Goal: Transaction & Acquisition: Book appointment/travel/reservation

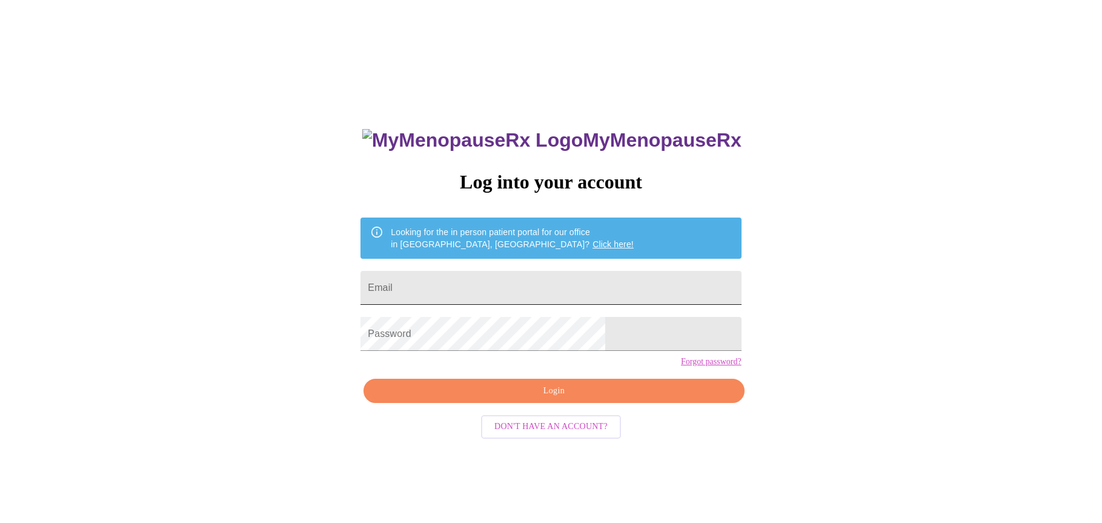
click at [579, 290] on input "Email" at bounding box center [551, 288] width 381 height 34
type input "[EMAIL_ADDRESS][DOMAIN_NAME]"
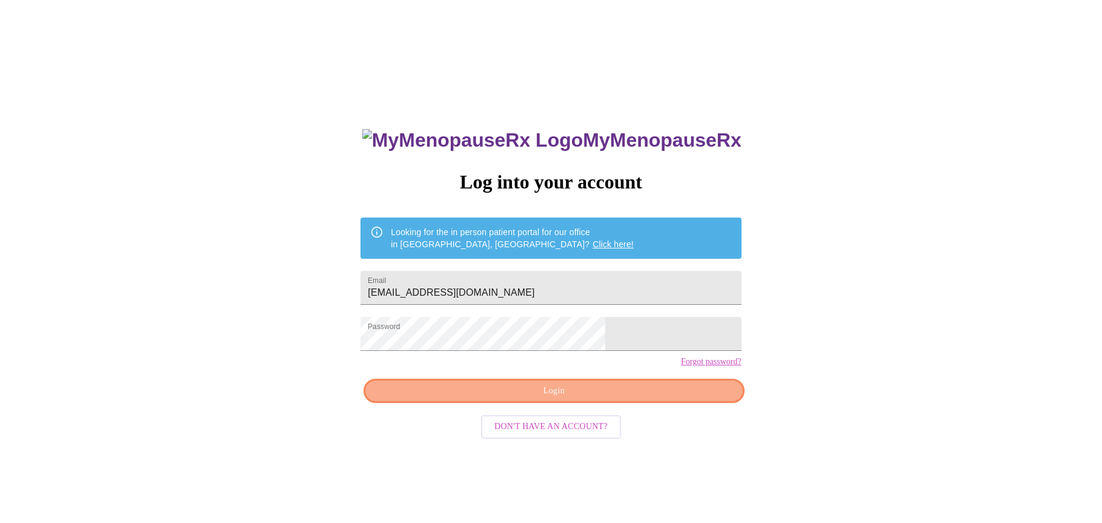
click at [633, 399] on span "Login" at bounding box center [554, 391] width 353 height 15
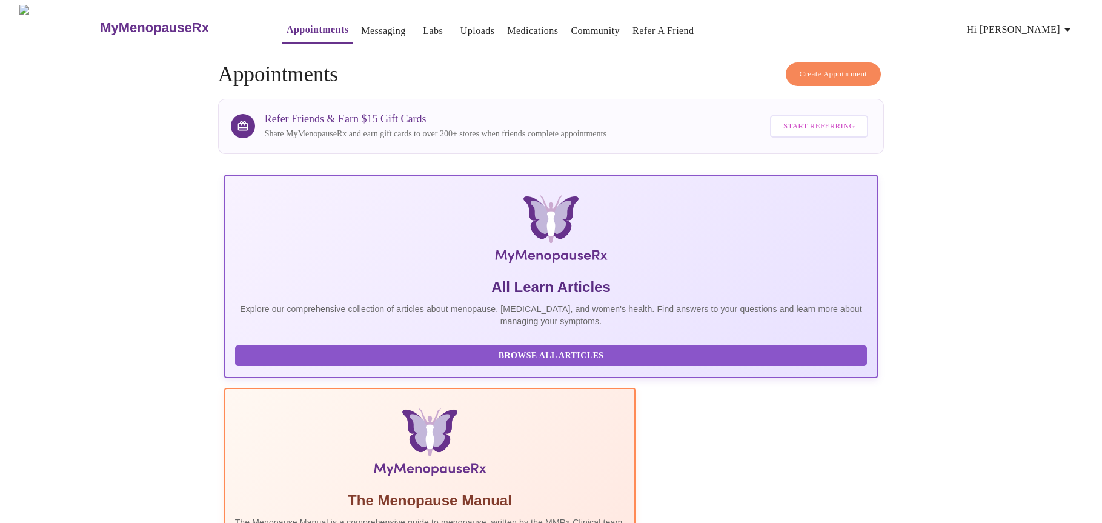
click at [850, 69] on span "Create Appointment" at bounding box center [834, 74] width 68 height 14
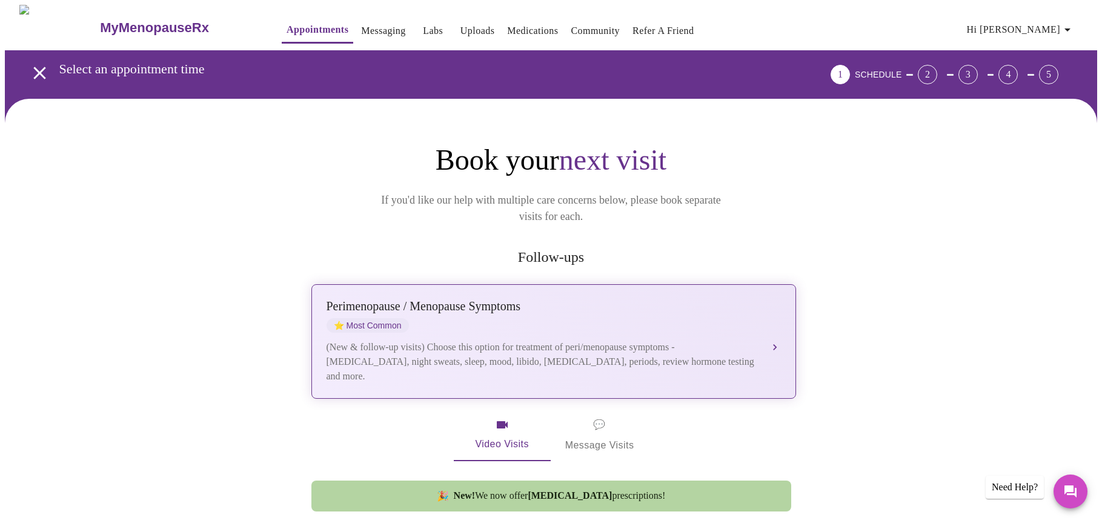
click at [488, 299] on div "Perimenopause / Menopause Symptoms" at bounding box center [542, 306] width 430 height 14
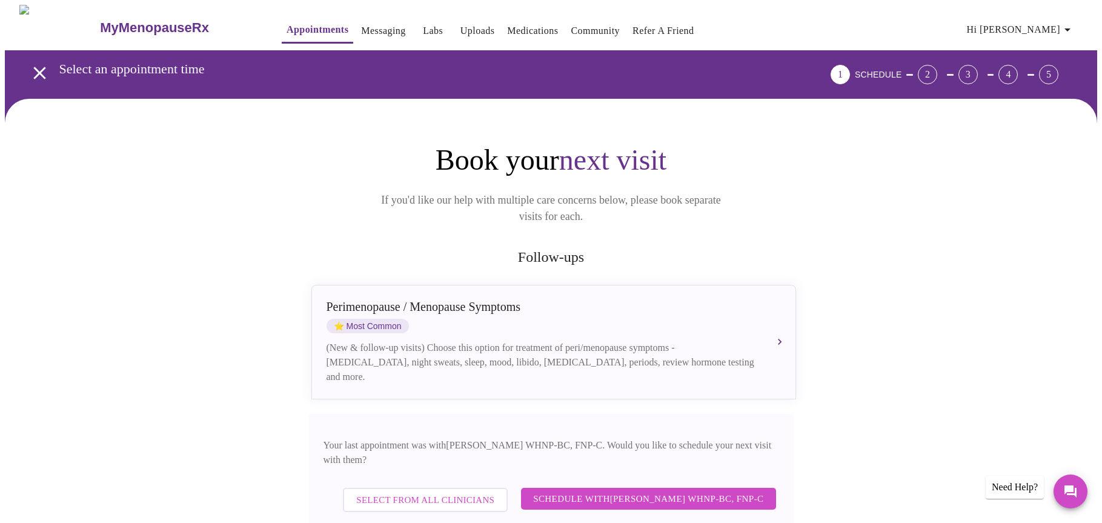
click at [654, 491] on span "Schedule with [PERSON_NAME] WHNP-BC, FNP-C" at bounding box center [648, 499] width 230 height 16
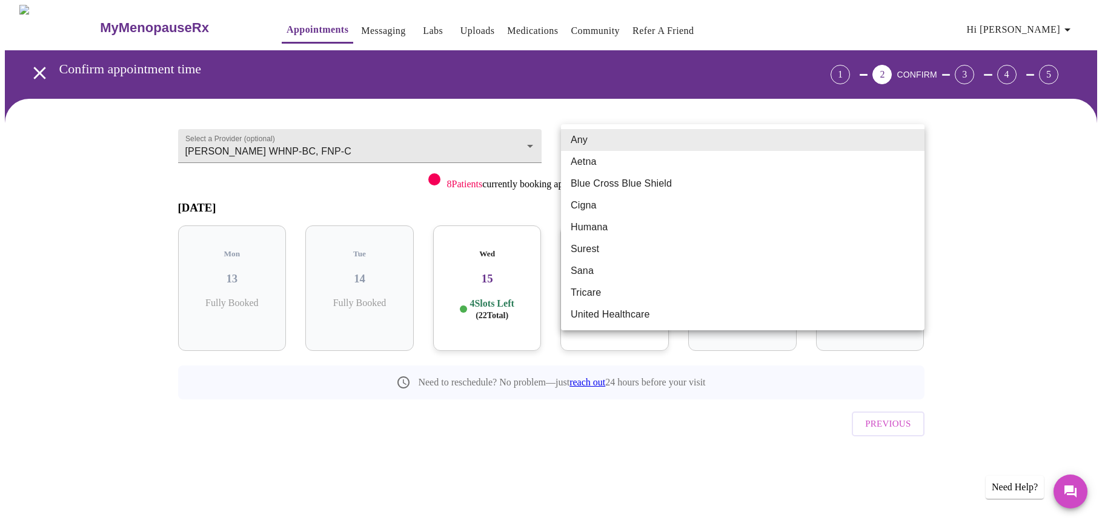
click at [854, 141] on body "MyMenopauseRx Appointments Messaging Labs Uploads Medications Community Refer a…" at bounding box center [551, 251] width 1093 height 492
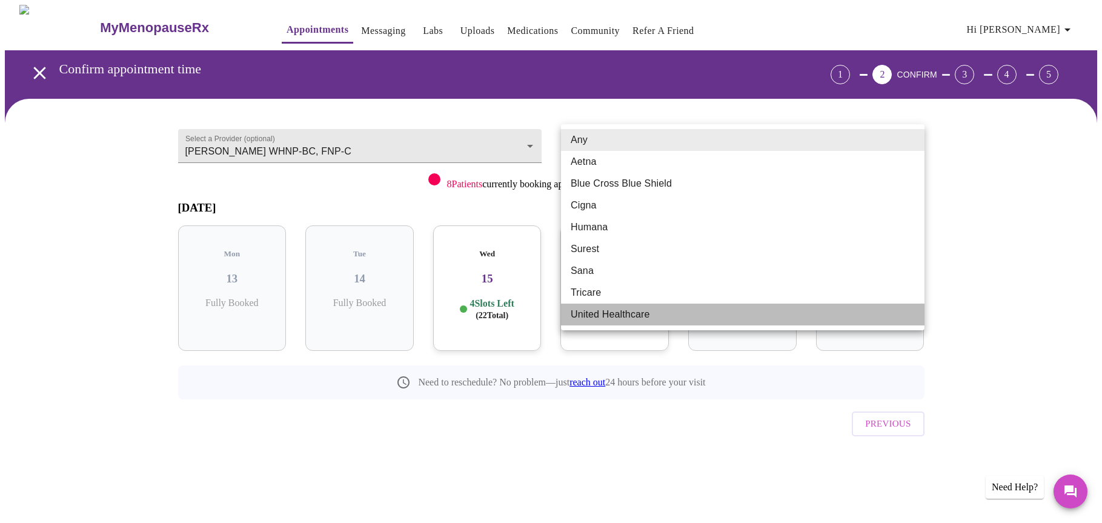
click at [801, 318] on li "United Healthcare" at bounding box center [743, 315] width 364 height 22
type input "United Healthcare"
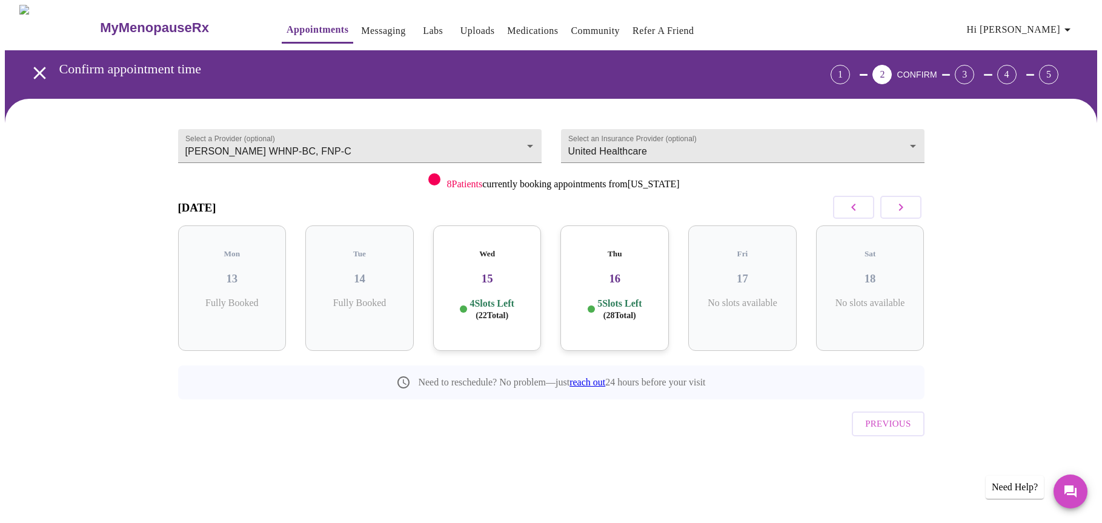
click at [622, 272] on h3 "16" at bounding box center [614, 278] width 89 height 13
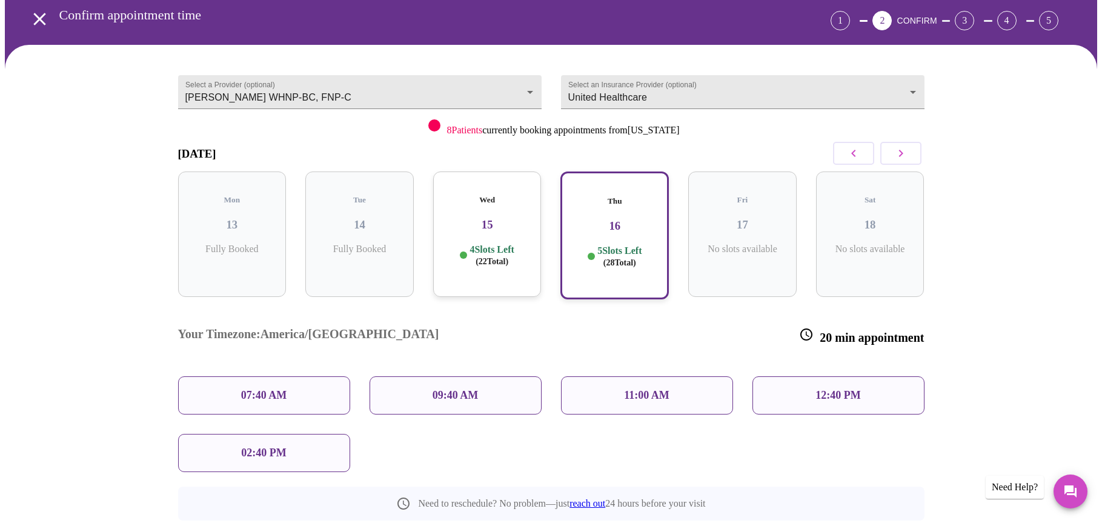
click at [526, 244] on div "4 Slots Left ( 22 Total)" at bounding box center [487, 256] width 89 height 24
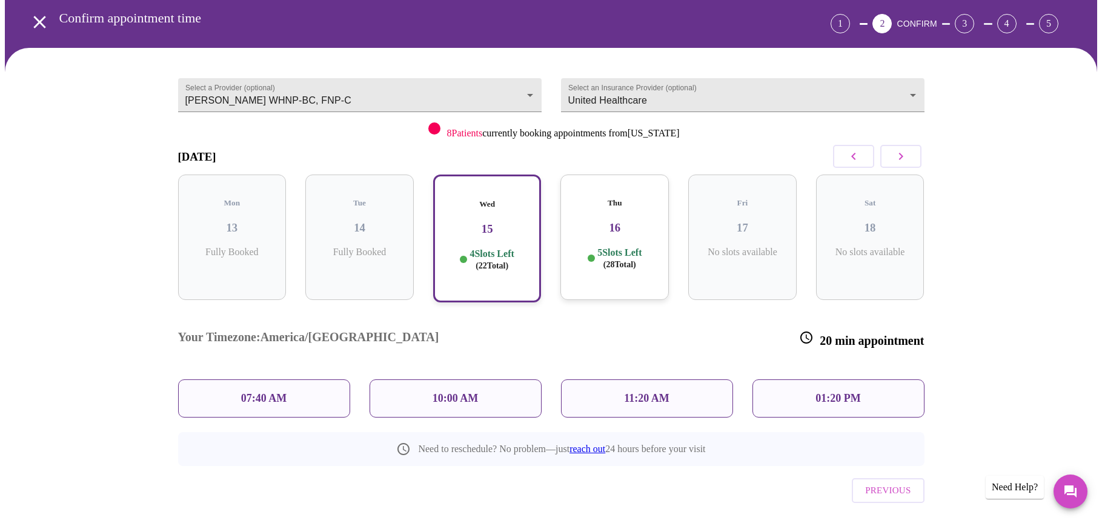
click at [901, 153] on icon "button" at bounding box center [901, 156] width 15 height 15
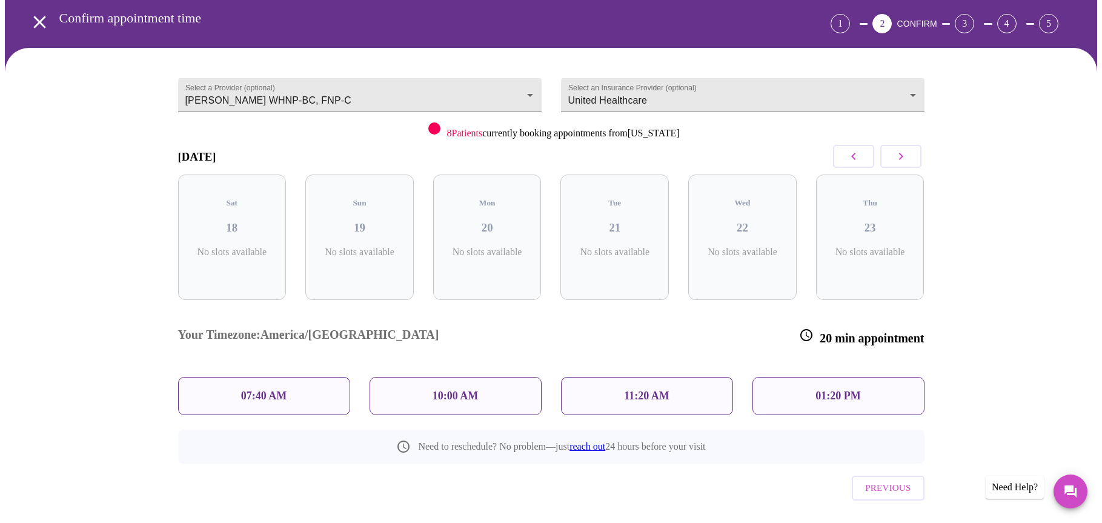
scroll to position [0, 0]
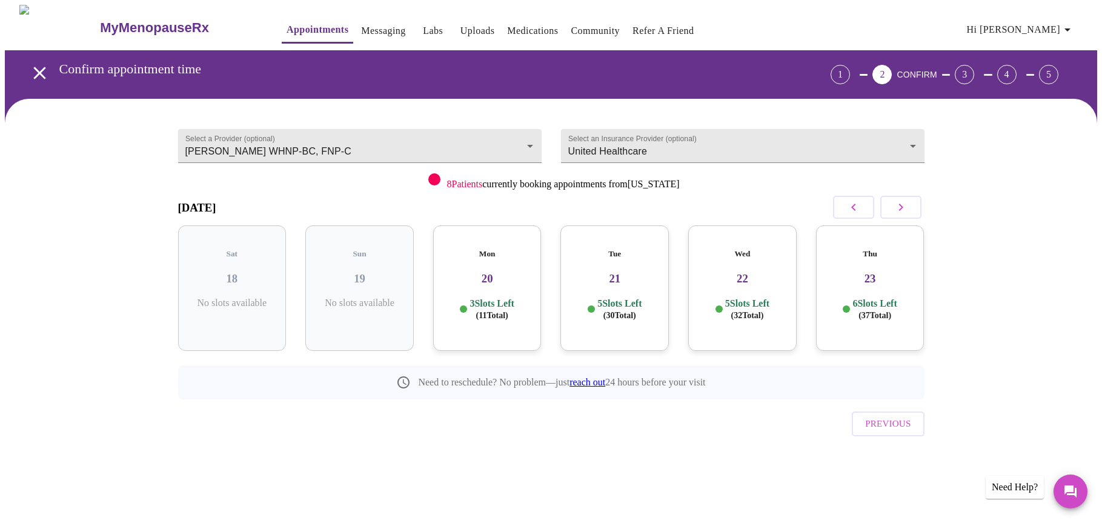
click at [506, 298] on p "3 Slots Left ( 11 Total)" at bounding box center [492, 310] width 44 height 24
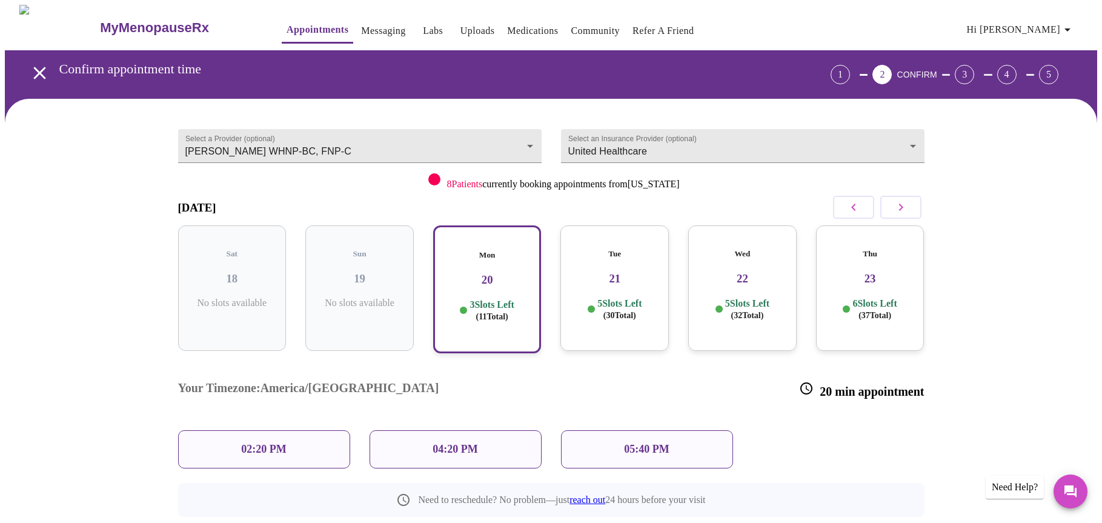
click at [649, 443] on p "05:40 PM" at bounding box center [646, 449] width 45 height 13
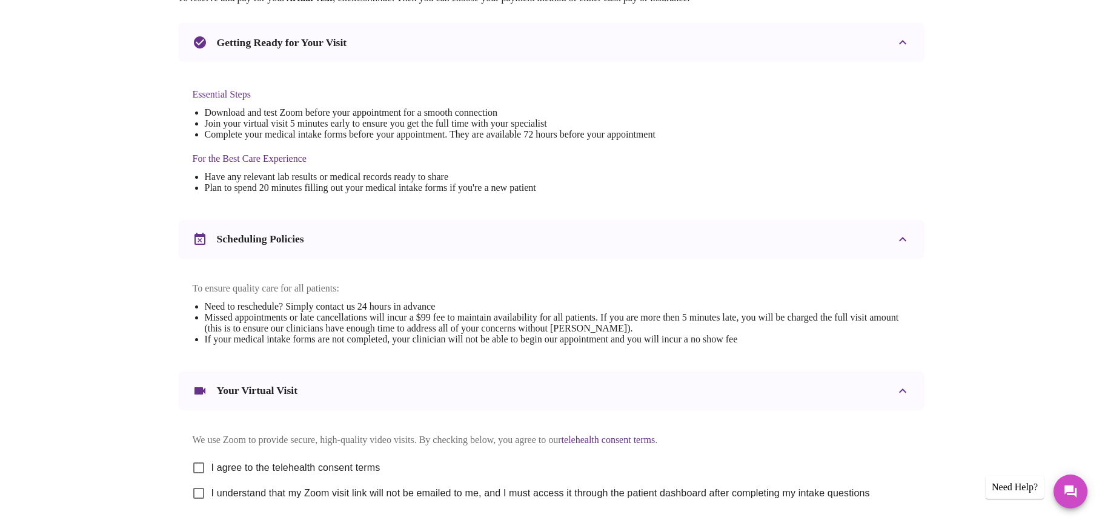
scroll to position [355, 0]
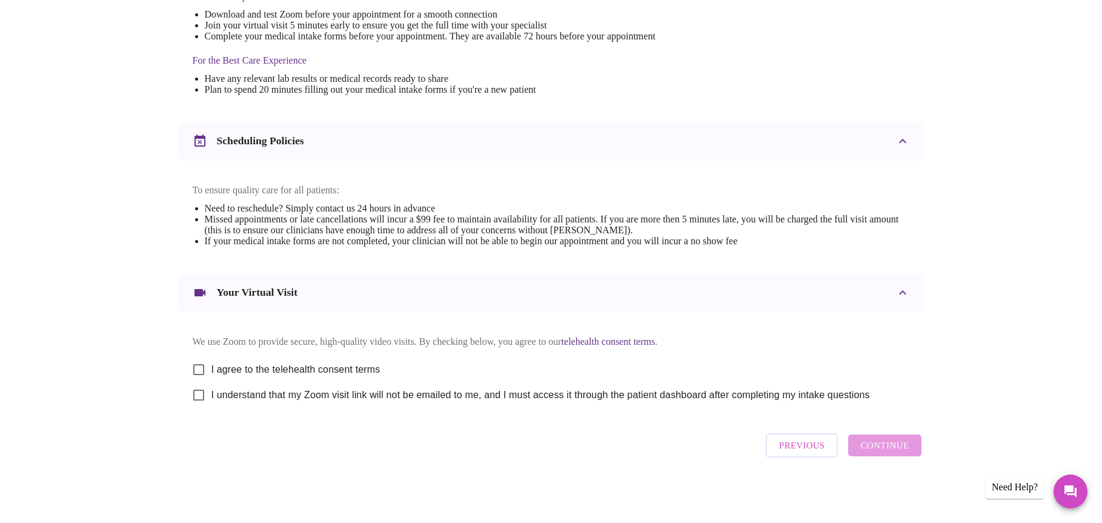
click at [205, 366] on input "I agree to the telehealth consent terms" at bounding box center [198, 369] width 25 height 25
checkbox input "true"
drag, startPoint x: 199, startPoint y: 398, endPoint x: 656, endPoint y: 481, distance: 464.4
click at [201, 398] on input "I understand that my Zoom visit link will not be emailed to me, and I must acce…" at bounding box center [198, 394] width 25 height 25
checkbox input "true"
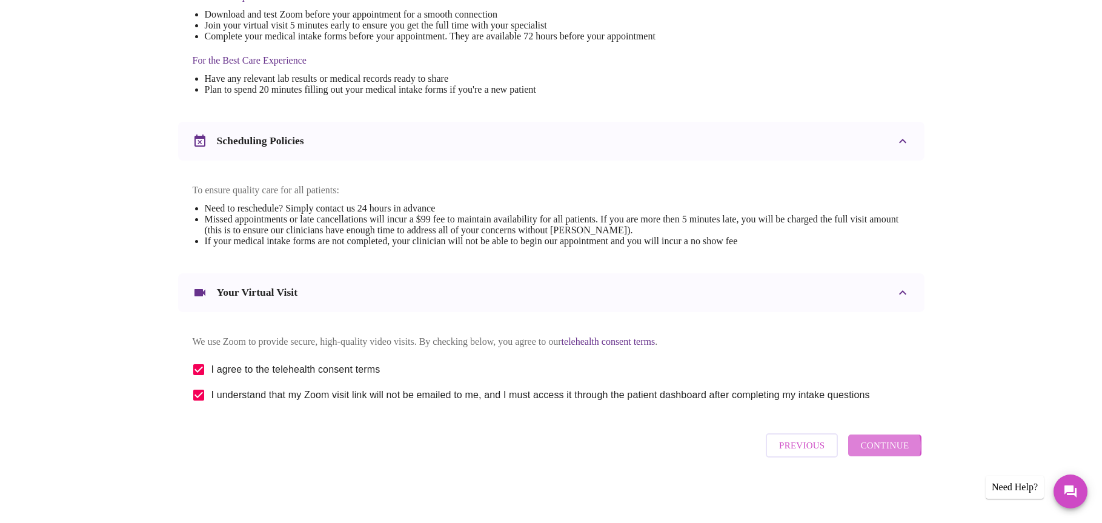
click at [882, 451] on span "Continue" at bounding box center [885, 446] width 48 height 16
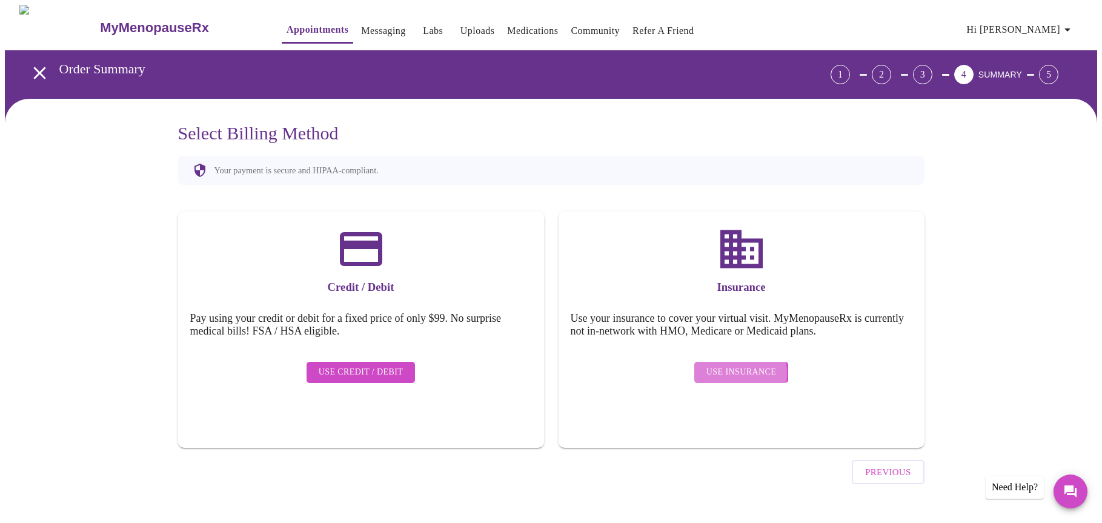
click at [716, 365] on span "Use Insurance" at bounding box center [742, 372] width 70 height 15
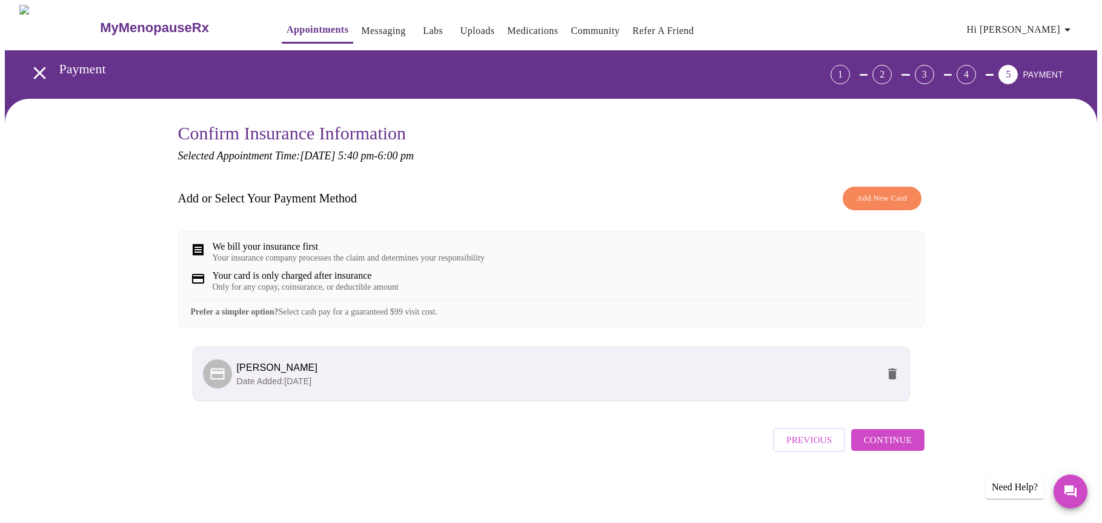
click at [645, 387] on p "Date Added: [DATE]" at bounding box center [557, 381] width 641 height 12
click at [208, 385] on div at bounding box center [217, 373] width 29 height 29
click at [891, 442] on button "Continue" at bounding box center [887, 440] width 73 height 22
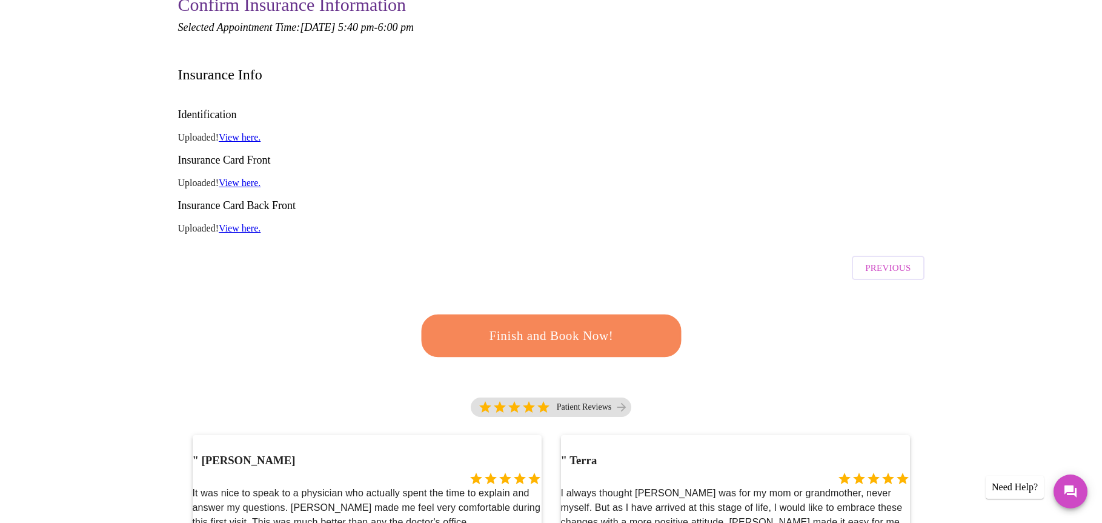
scroll to position [130, 0]
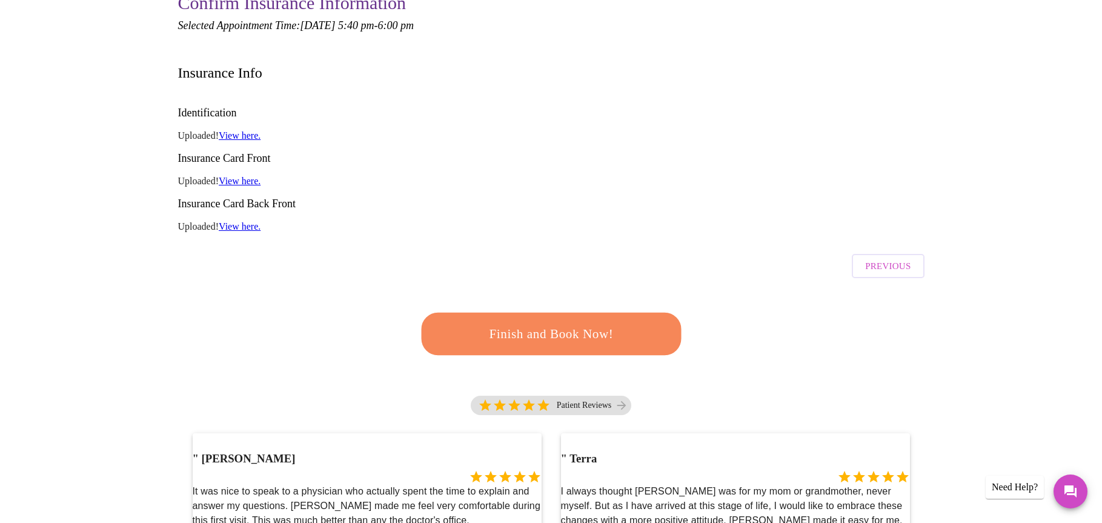
click at [633, 322] on span "Finish and Book Now!" at bounding box center [550, 334] width 235 height 24
